Goal: Find contact information

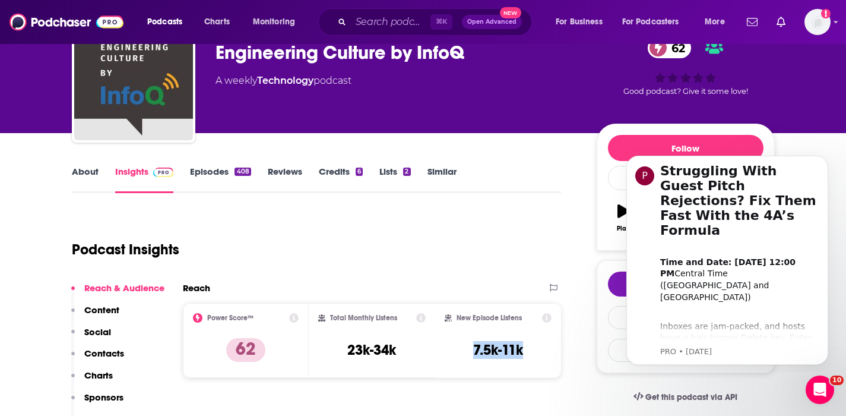
drag, startPoint x: 532, startPoint y: 355, endPoint x: 457, endPoint y: 353, distance: 74.9
click at [457, 353] on div "New Episode Listens 7.5k-11k" at bounding box center [499, 340] width 108 height 55
copy h3 "7.5k-11k"
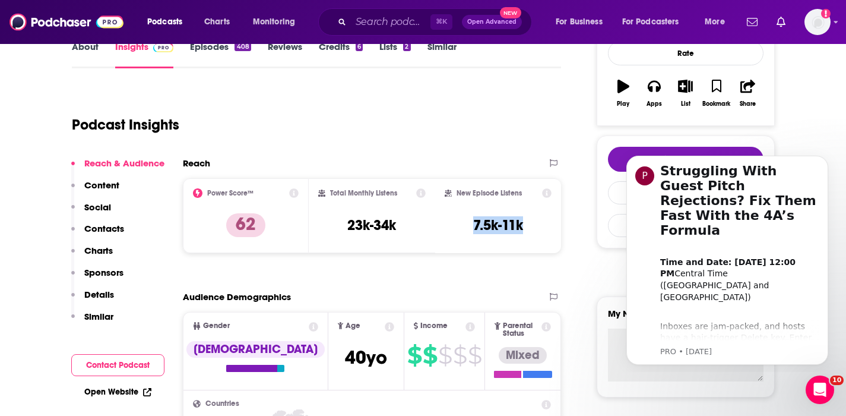
scroll to position [188, 0]
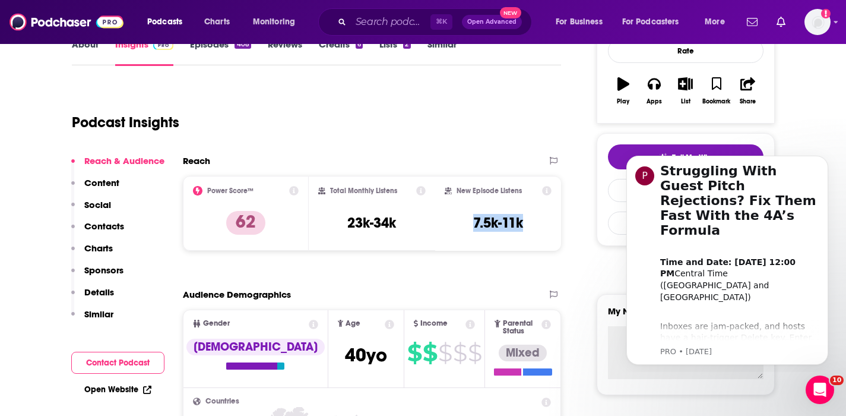
click at [104, 220] on p "Contacts" at bounding box center [104, 225] width 40 height 11
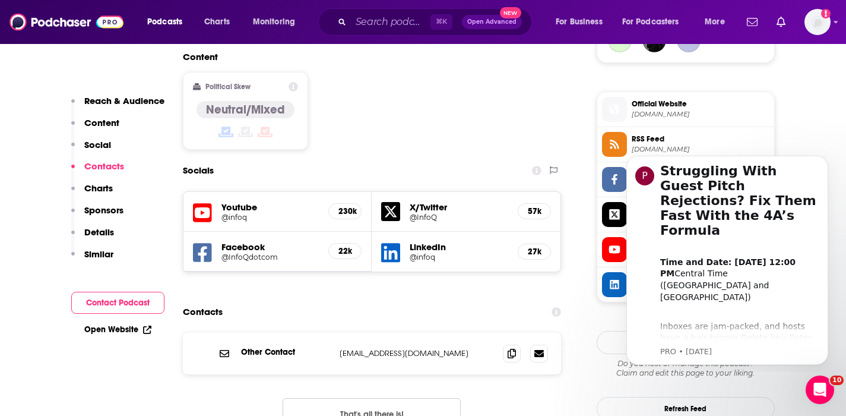
scroll to position [992, 0]
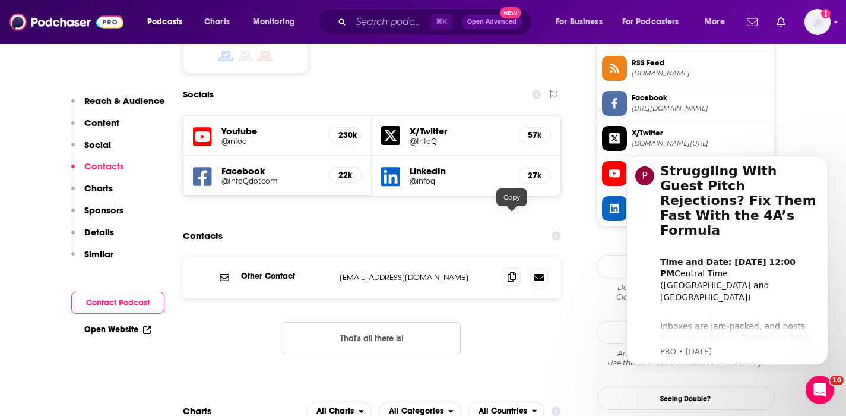
click at [511, 272] on icon at bounding box center [512, 277] width 8 height 10
